Goal: Download file/media

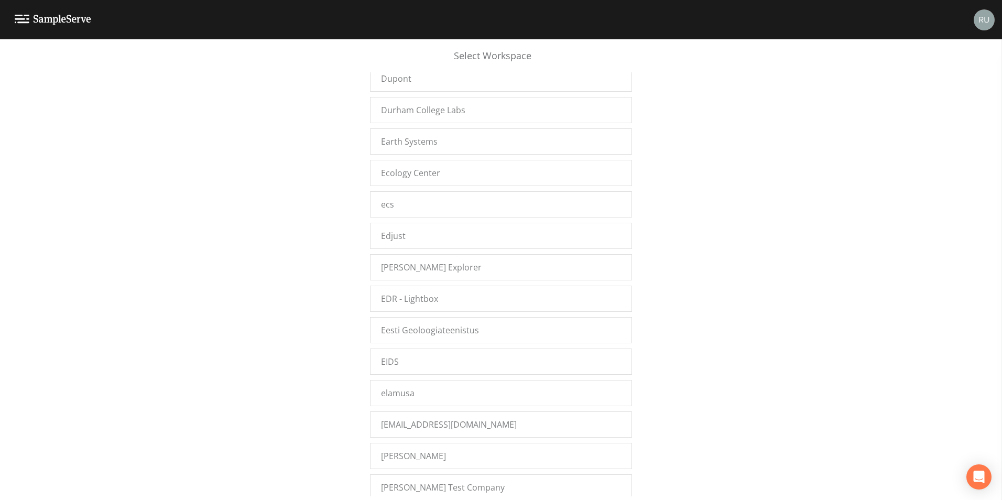
scroll to position [4560, 0]
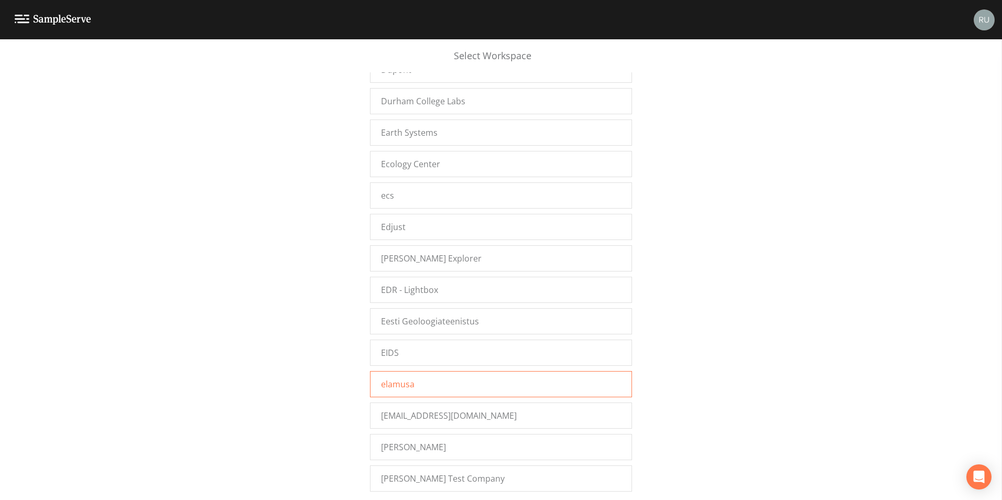
click at [422, 387] on div "elamusa" at bounding box center [501, 384] width 262 height 26
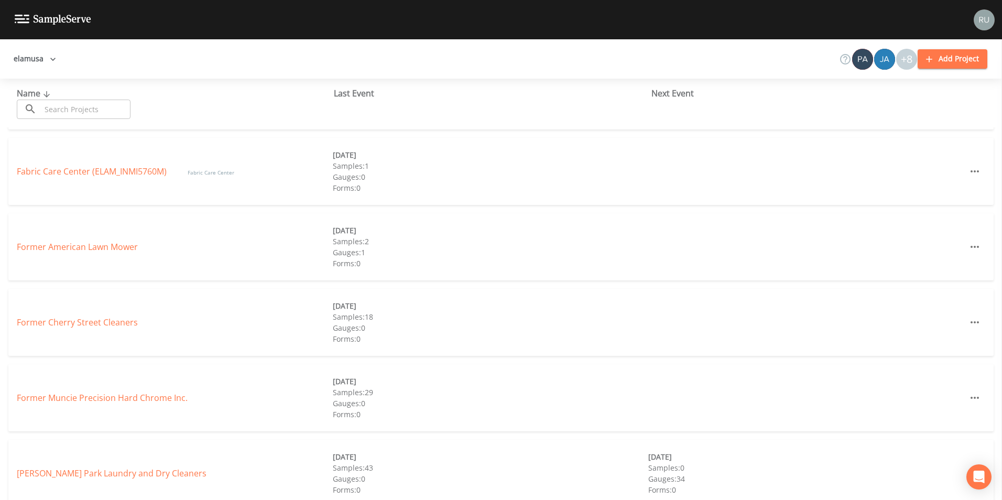
scroll to position [157, 0]
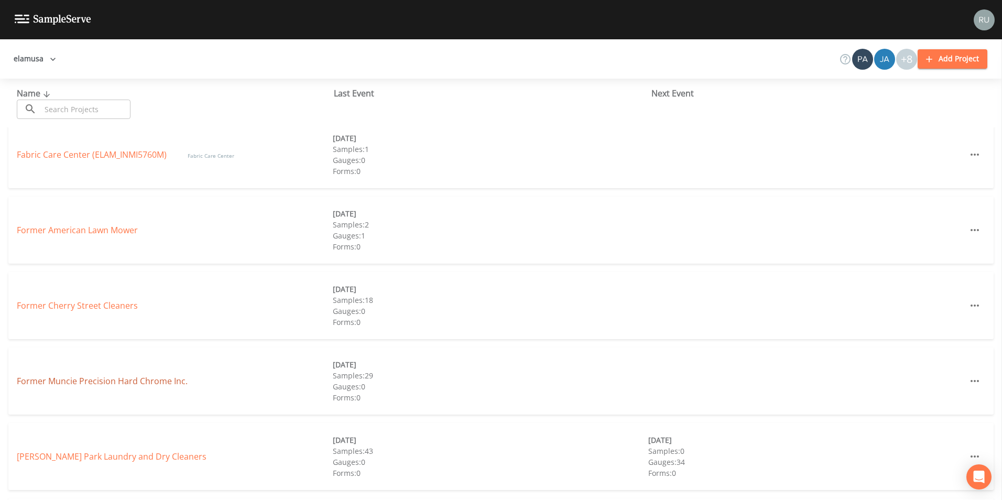
click at [107, 381] on link "Former Muncie Precision Hard Chrome Inc." at bounding box center [102, 381] width 171 height 12
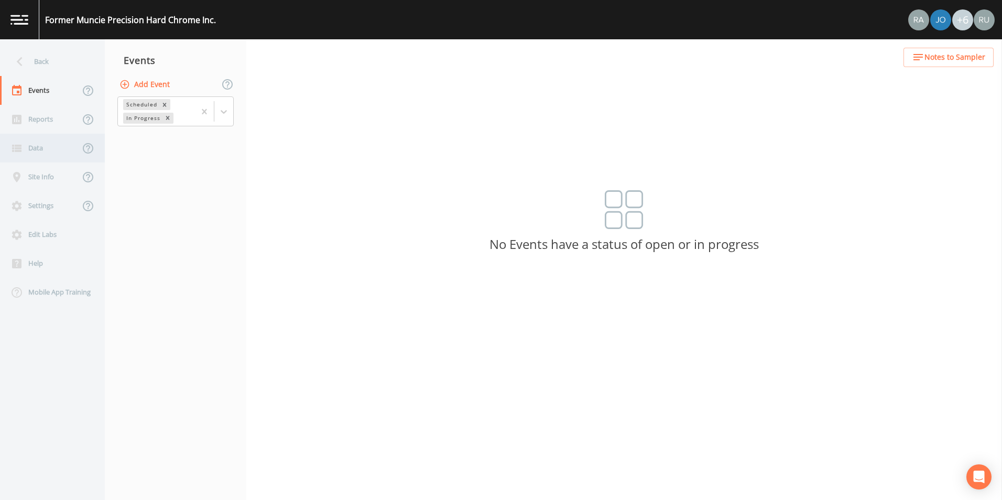
click at [36, 151] on div "Data" at bounding box center [40, 148] width 80 height 29
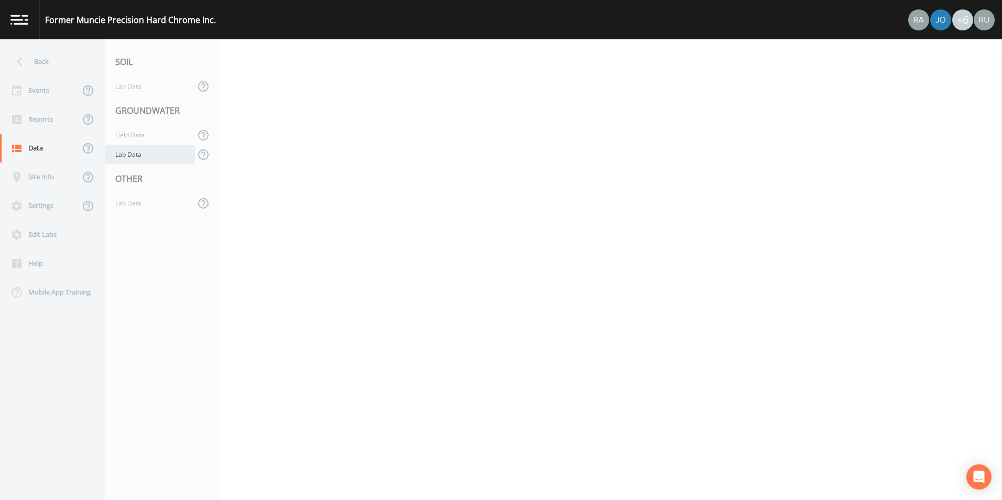
click at [127, 153] on div "Lab Data" at bounding box center [150, 154] width 90 height 19
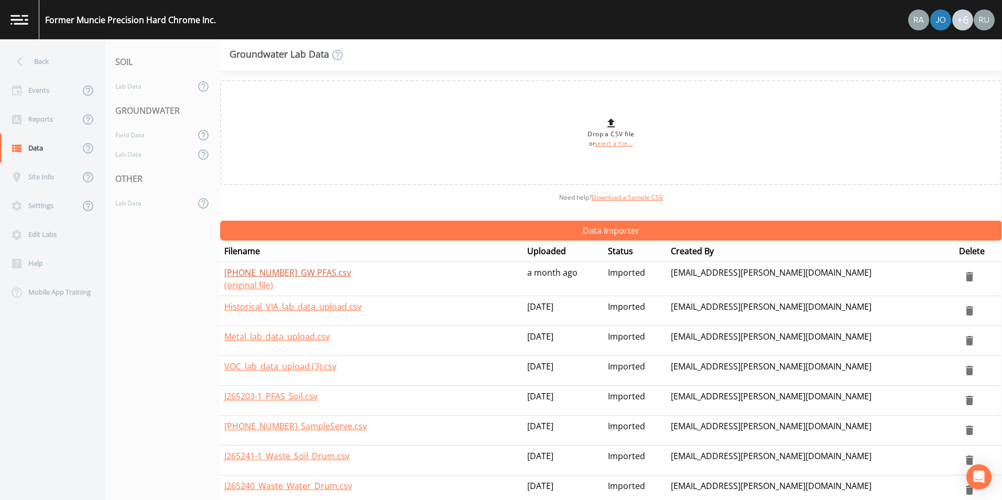
click at [258, 276] on link "[PHONE_NUMBER]_GW PFAS.csv" at bounding box center [287, 273] width 127 height 12
